Goal: Book appointment/travel/reservation

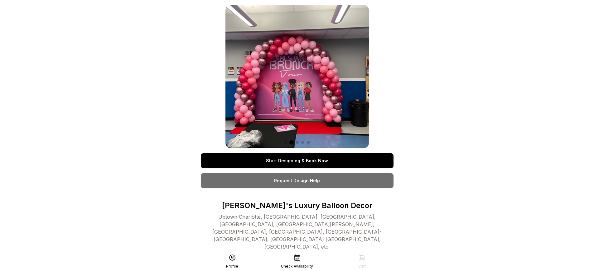
click at [297, 161] on link "Start Designing & Book Now" at bounding box center [297, 160] width 193 height 15
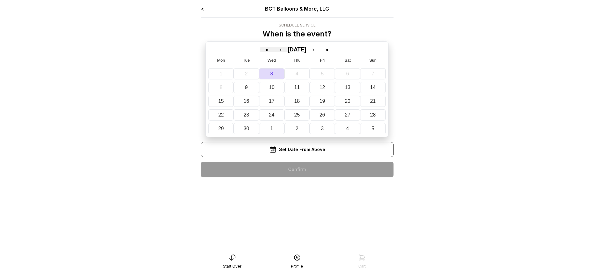
click at [297, 170] on div "< BCT Balloons & More, LLC Schedule Service When is the event? « ‹ [DATE] › » M…" at bounding box center [297, 93] width 193 height 177
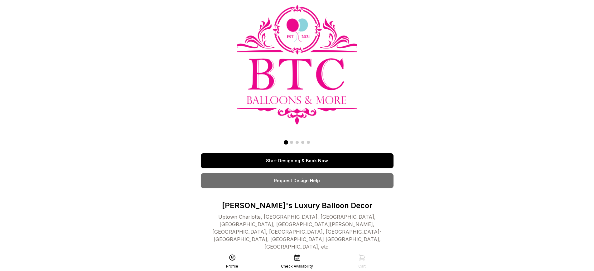
click at [297, 161] on link "Start Designing & Book Now" at bounding box center [297, 160] width 193 height 15
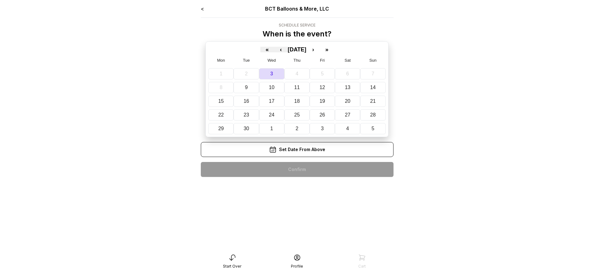
click at [297, 170] on div "< BCT Balloons & More, LLC Schedule Service When is the event? « ‹ [DATE] › » M…" at bounding box center [297, 93] width 193 height 177
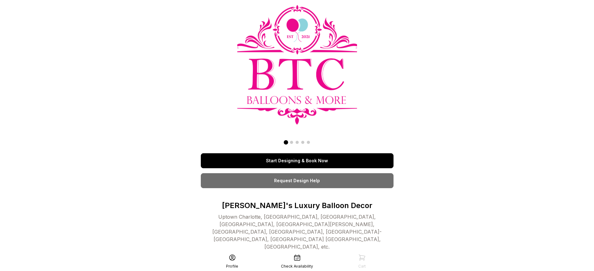
click at [297, 161] on link "Start Designing & Book Now" at bounding box center [297, 160] width 193 height 15
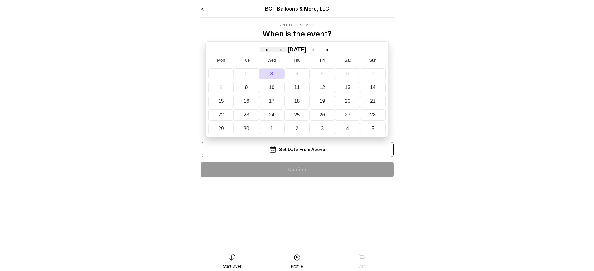
click at [297, 170] on div "< BCT Balloons & More, LLC Schedule Service When is the event? « ‹ [DATE] › » M…" at bounding box center [297, 93] width 193 height 177
